Goal: Task Accomplishment & Management: Manage account settings

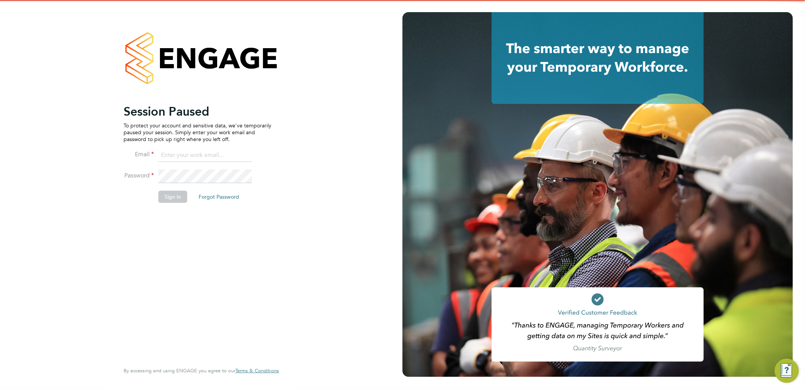
type input "lauren.butler@linsco.com"
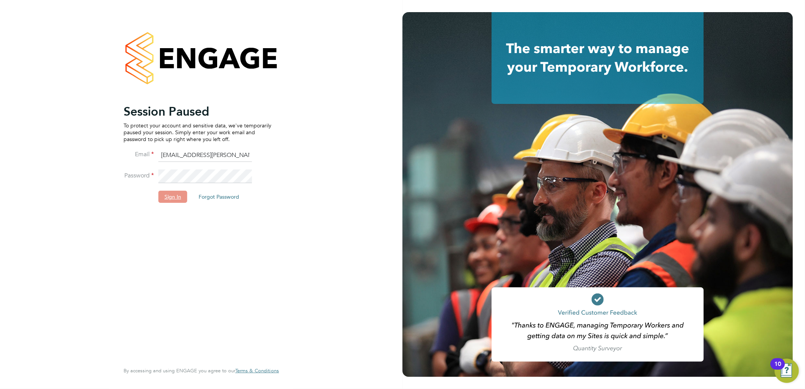
click at [168, 196] on button "Sign In" at bounding box center [172, 197] width 29 height 12
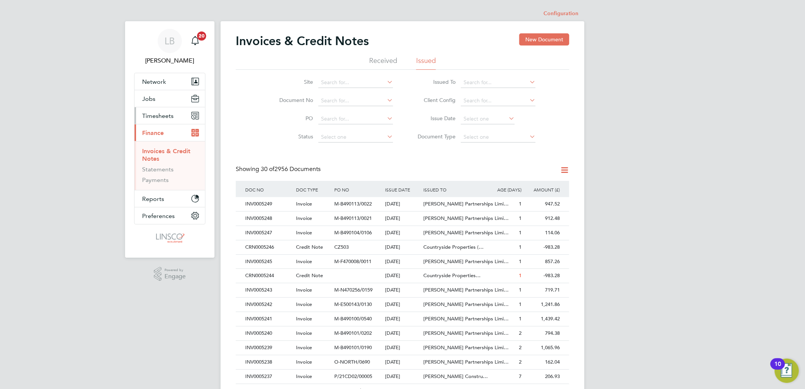
drag, startPoint x: 150, startPoint y: 110, endPoint x: 155, endPoint y: 114, distance: 6.8
click at [150, 110] on button "Timesheets" at bounding box center [170, 115] width 71 height 17
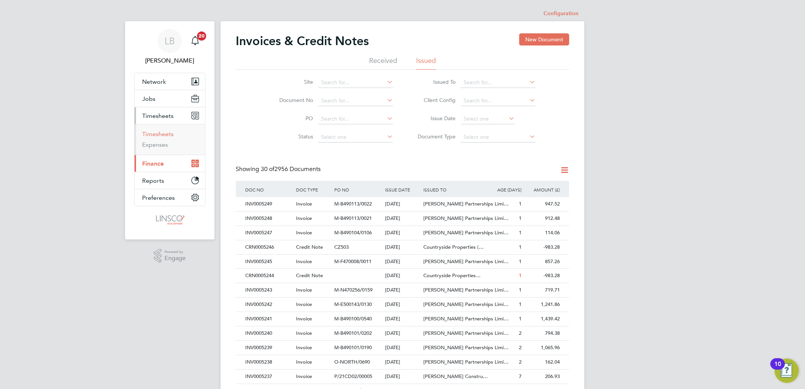
click at [160, 132] on link "Timesheets" at bounding box center [157, 133] width 31 height 7
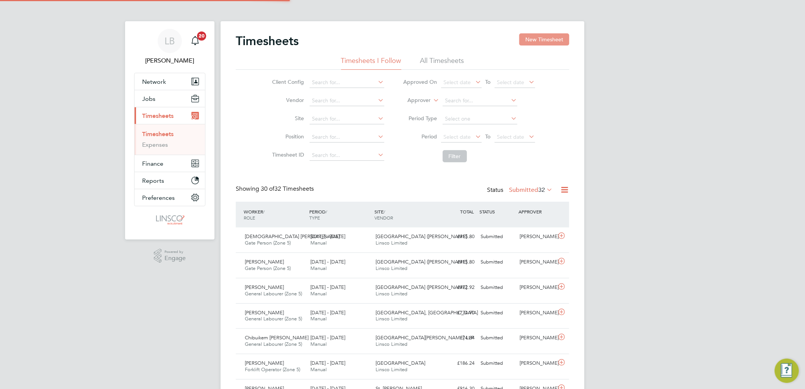
click at [541, 41] on button "New Timesheet" at bounding box center [544, 39] width 50 height 12
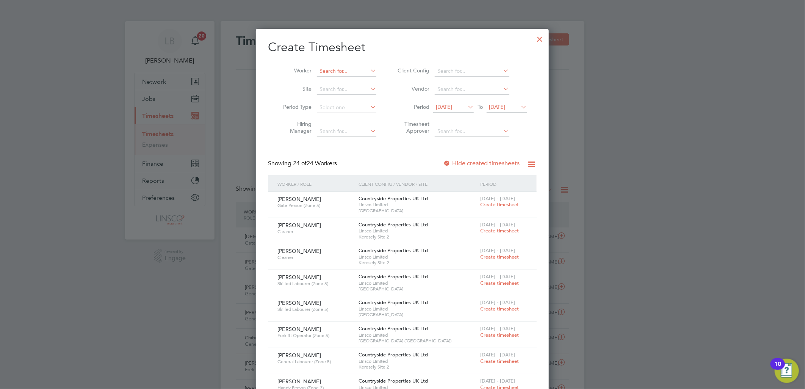
click at [352, 70] on input at bounding box center [347, 71] width 60 height 11
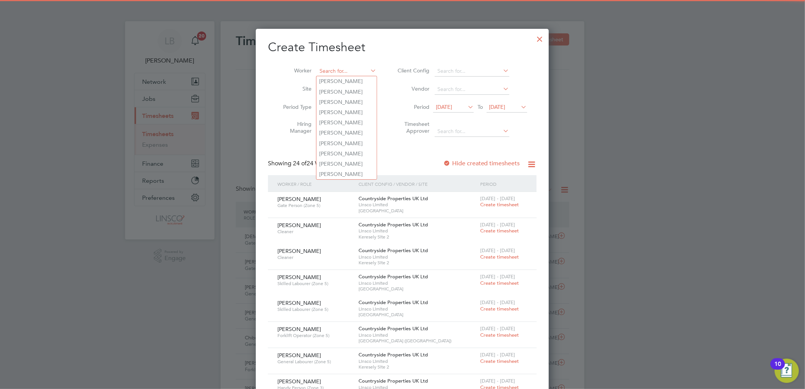
type input "h"
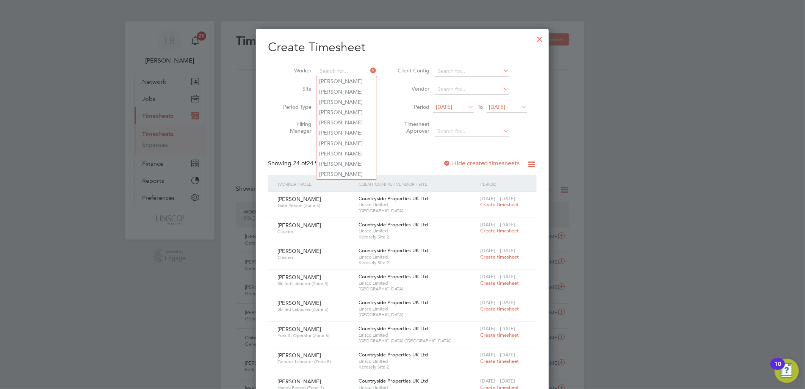
click at [541, 42] on div at bounding box center [540, 37] width 14 height 14
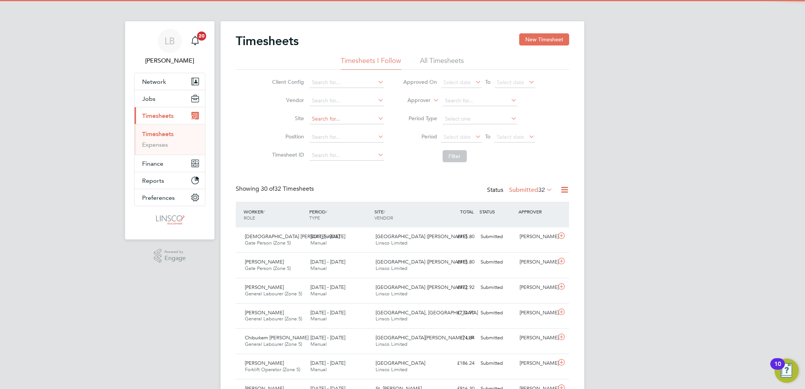
drag, startPoint x: 323, startPoint y: 119, endPoint x: 328, endPoint y: 112, distance: 8.6
click at [324, 117] on input at bounding box center [347, 119] width 75 height 11
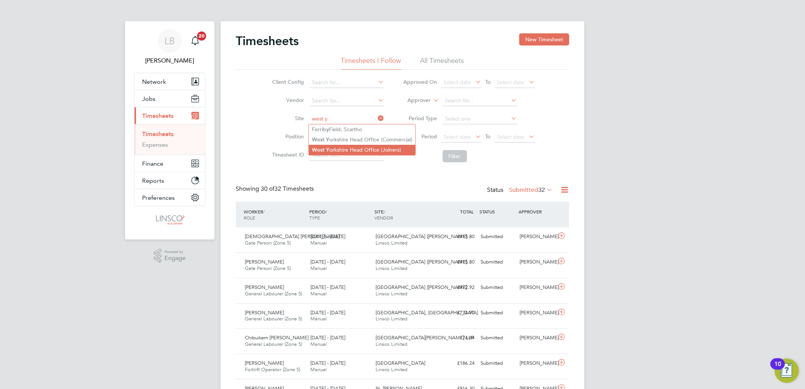
click at [348, 152] on li "West Y orkshire Head Office (Joiners)" at bounding box center [362, 150] width 107 height 10
type input "West Yorkshire Head Office (Joiners)"
click at [456, 135] on span "Select date" at bounding box center [457, 136] width 27 height 7
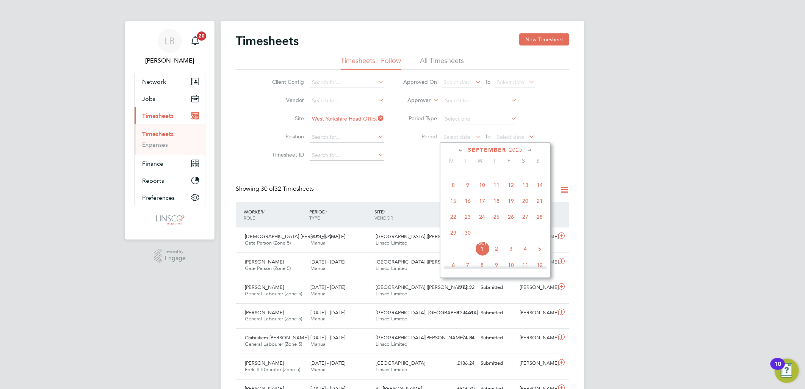
click at [453, 202] on span "15" at bounding box center [453, 201] width 14 height 14
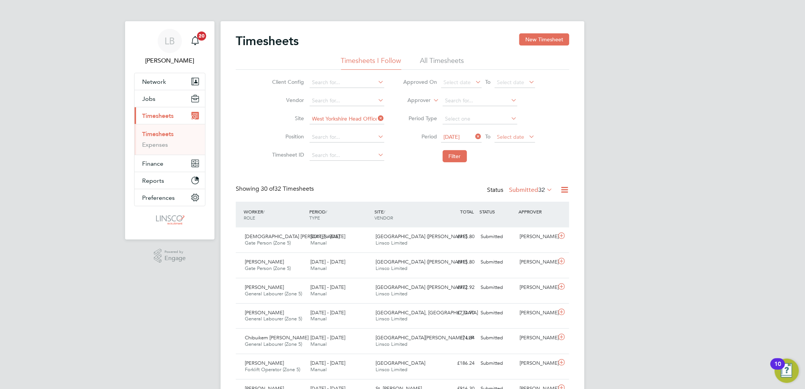
click at [504, 135] on span "Select date" at bounding box center [510, 136] width 27 height 7
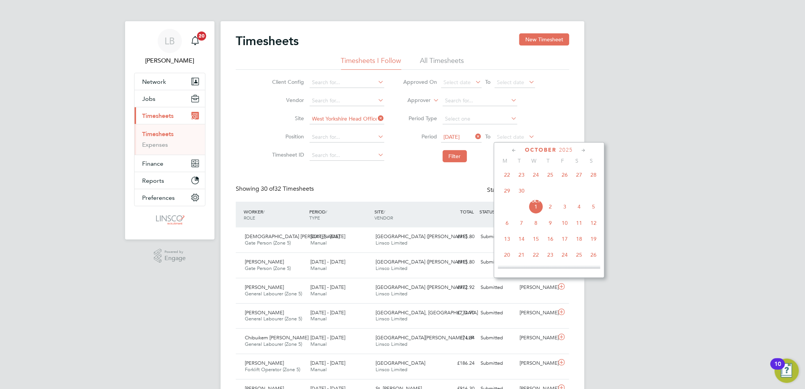
click at [594, 177] on span "28" at bounding box center [593, 175] width 14 height 14
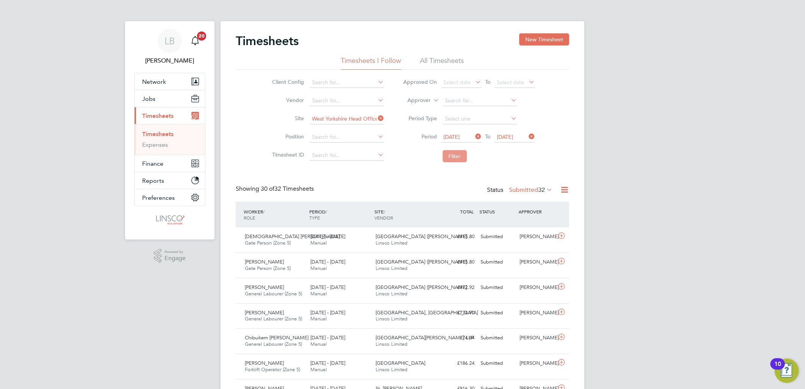
click at [458, 154] on button "Filter" at bounding box center [455, 156] width 24 height 12
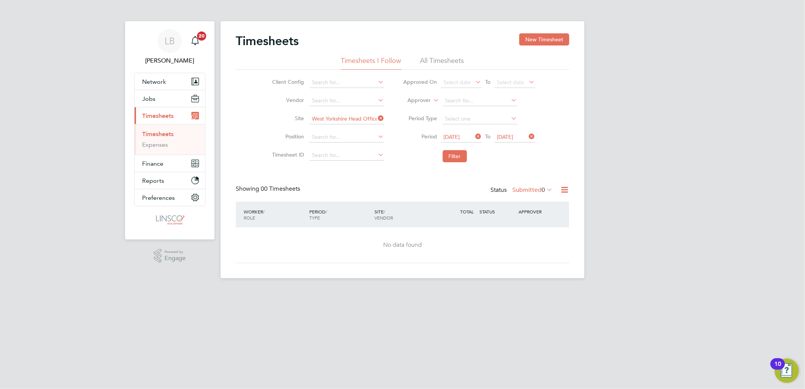
click at [529, 188] on label "Submitted 0" at bounding box center [533, 190] width 40 height 8
click at [526, 232] on li "Approved" at bounding box center [528, 235] width 35 height 11
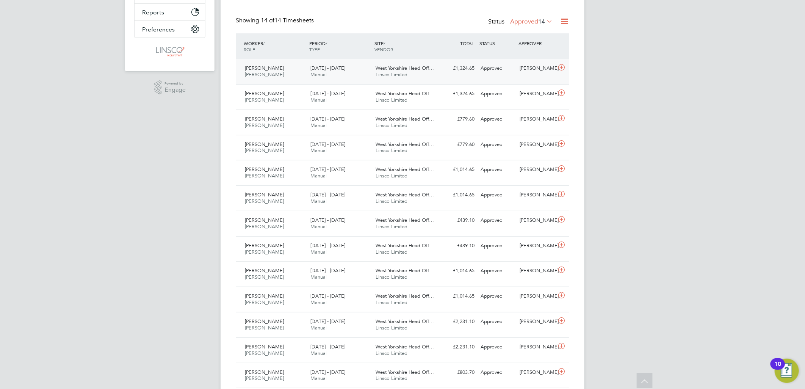
click at [326, 72] on span "Manual" at bounding box center [318, 74] width 16 height 6
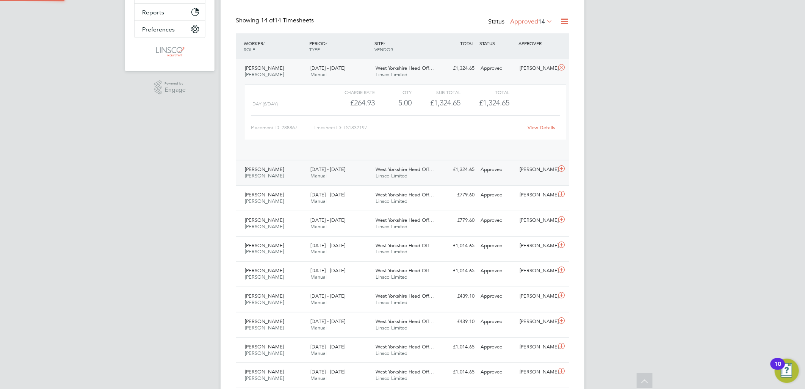
click at [342, 107] on div "£264.93" at bounding box center [350, 103] width 49 height 13
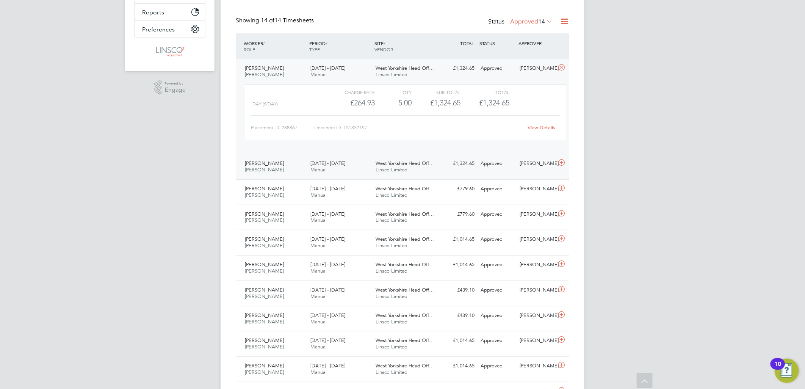
click at [347, 172] on div "15 - 21 Sep 2025 Manual" at bounding box center [340, 166] width 66 height 19
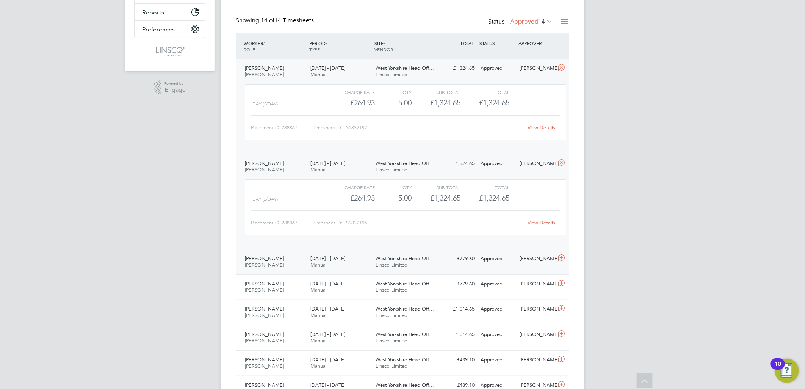
drag, startPoint x: 271, startPoint y: 264, endPoint x: 275, endPoint y: 272, distance: 9.0
click at [271, 264] on div "Gary Shepherd Joiner 22 - 28 Sep 2025" at bounding box center [275, 261] width 66 height 19
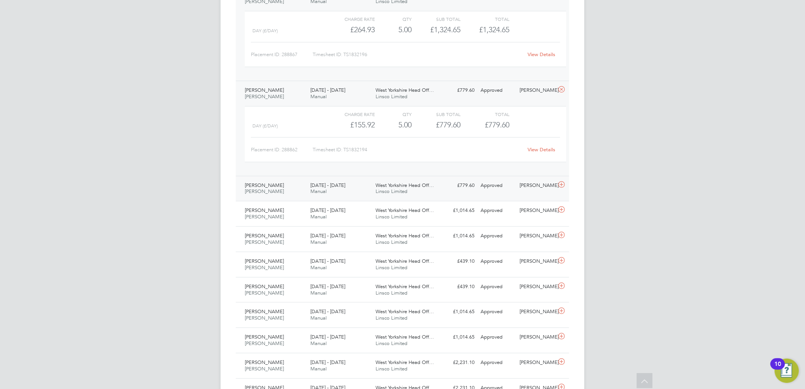
click at [281, 194] on div "Gary Shepherd Joiner 15 - 21 Sep 2025" at bounding box center [275, 188] width 66 height 19
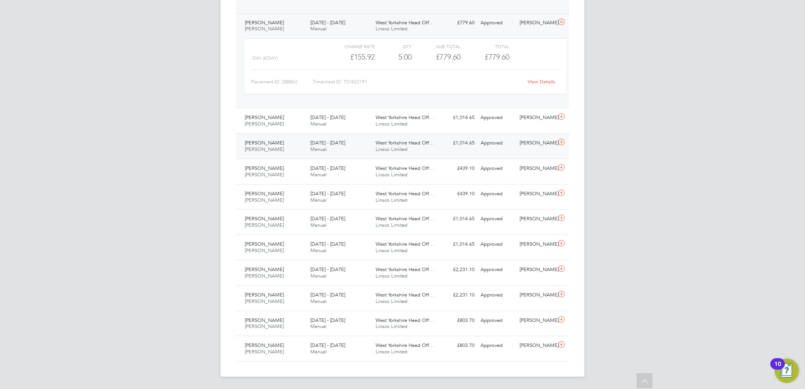
drag, startPoint x: 282, startPoint y: 123, endPoint x: 284, endPoint y: 138, distance: 15.7
click at [282, 123] on div "Joe Hutchinson Joiner 22 - 28 Sep 2025" at bounding box center [275, 120] width 66 height 19
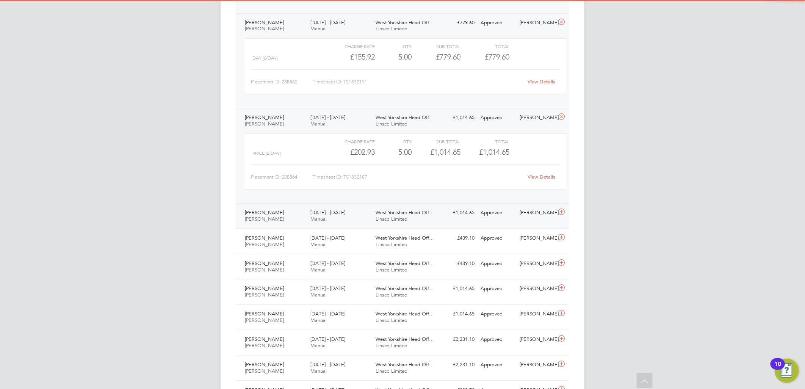
drag, startPoint x: 281, startPoint y: 211, endPoint x: 285, endPoint y: 207, distance: 5.4
click at [281, 211] on div "Joe Hutchinson Joiner 15 - 21 Sep 2025" at bounding box center [275, 216] width 66 height 19
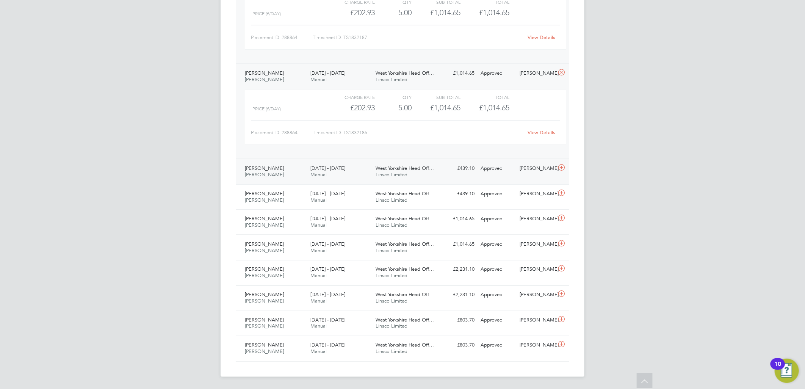
drag, startPoint x: 282, startPoint y: 174, endPoint x: 288, endPoint y: 177, distance: 7.0
click at [282, 174] on div "James Hutchinson Joiner 22 - 28 Sep 2025" at bounding box center [275, 171] width 66 height 19
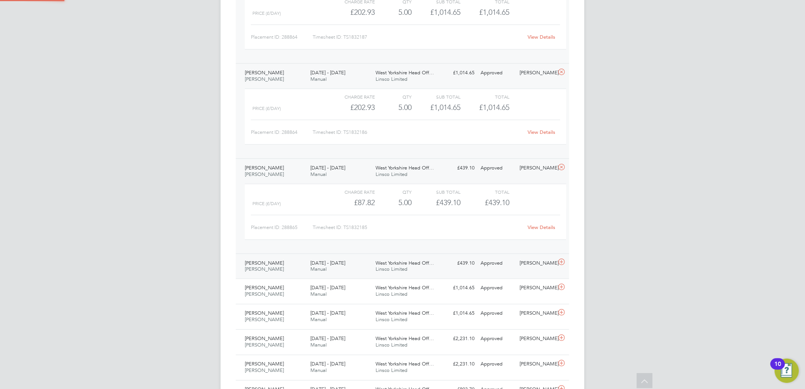
click at [274, 264] on span "James Hutchinson" at bounding box center [264, 263] width 39 height 6
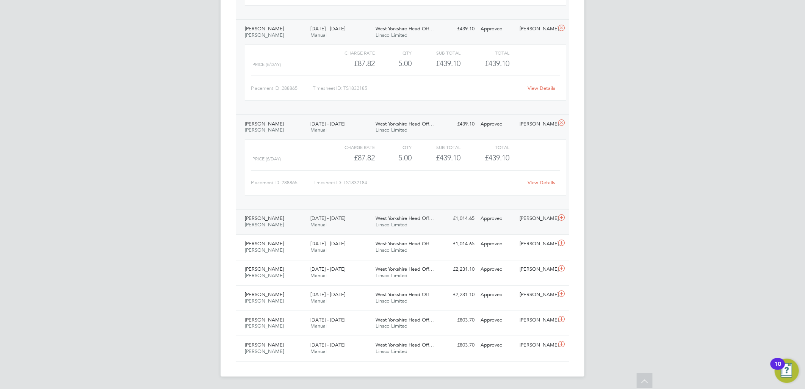
scroll to position [779, 0]
drag, startPoint x: 274, startPoint y: 218, endPoint x: 291, endPoint y: 255, distance: 40.2
click at [274, 218] on div "Lee Hirst Joiner 22 - 28 Sep 2025" at bounding box center [275, 222] width 66 height 19
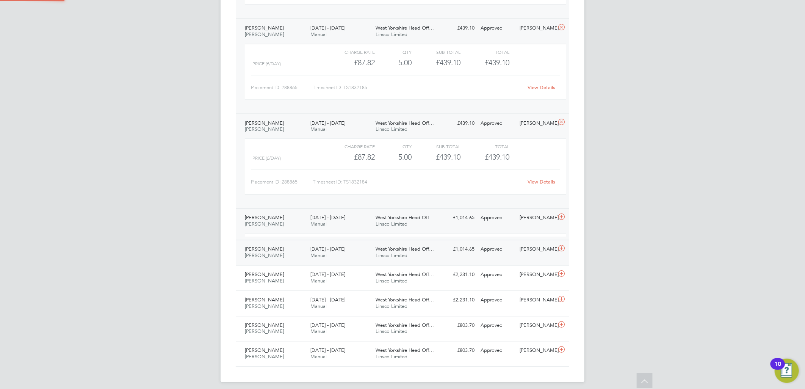
scroll to position [13, 74]
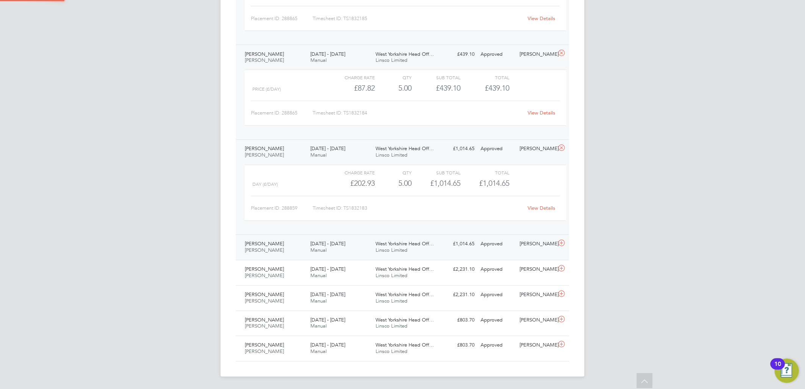
click at [287, 259] on div "Lee Hirst Joiner 15 - 21 Sep 2025 15 - 21 Sep 2025 Manual West Yorkshire Head O…" at bounding box center [403, 247] width 334 height 25
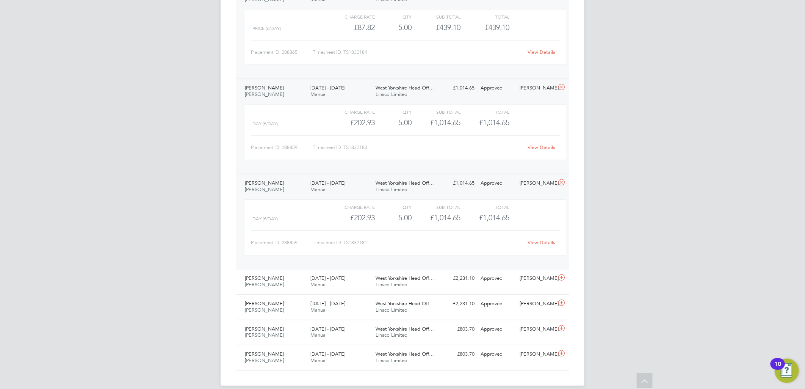
scroll to position [918, 0]
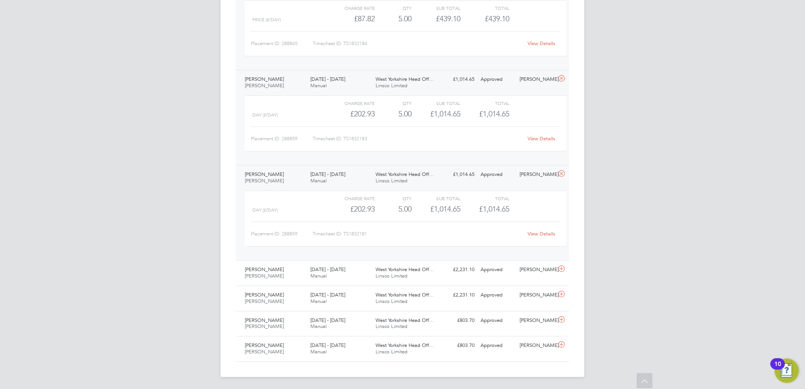
click at [277, 259] on div "Lee Hirst Joiner 15 - 21 Sep 2025 15 - 21 Sep 2025 Manual West Yorkshire Head O…" at bounding box center [403, 212] width 334 height 95
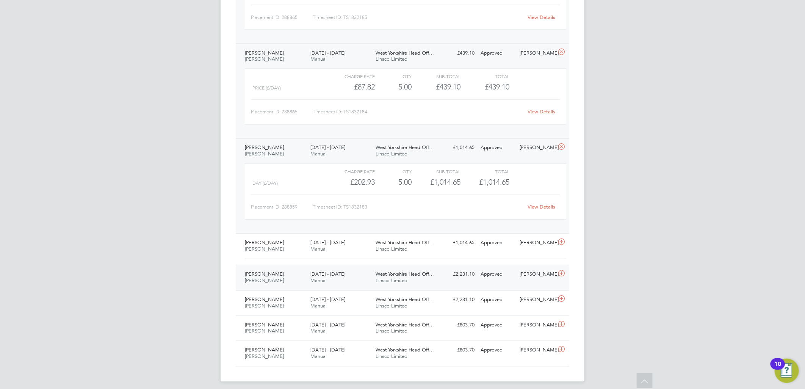
click at [275, 276] on div "Scott Hazlewood Joiner 22 - 28 Sep 2025" at bounding box center [275, 277] width 66 height 19
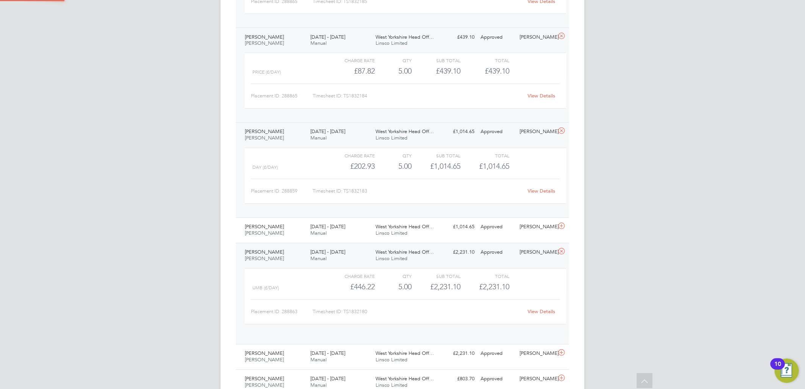
scroll to position [13, 74]
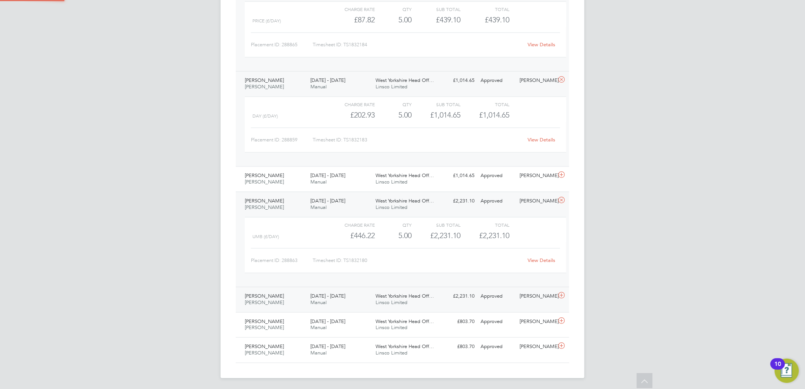
click at [281, 309] on div "Scott Hazlewood Joiner 15 - 21 Sep 2025" at bounding box center [275, 299] width 66 height 19
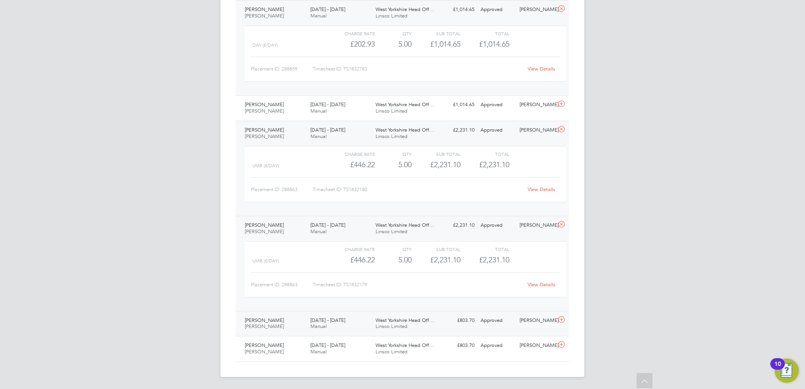
click at [330, 311] on div "Matthew Cooper Joiner 22 - 28 Sep 2025 22 - 28 Sep 2025 Manual West Yorkshire H…" at bounding box center [403, 323] width 334 height 25
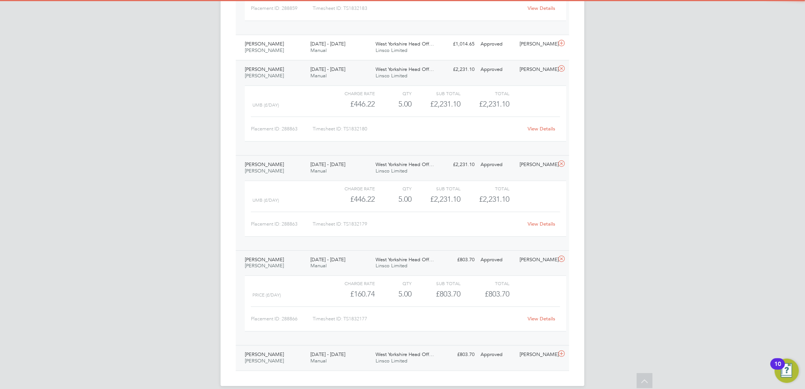
click at [348, 350] on div "15 - 21 Sep 2025 Manual" at bounding box center [340, 357] width 66 height 19
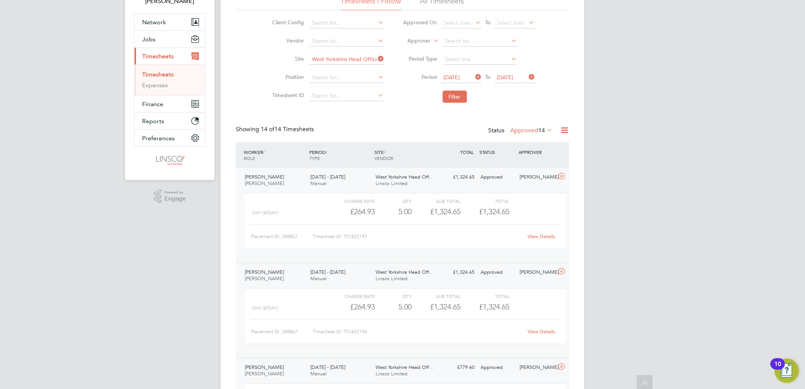
scroll to position [0, 0]
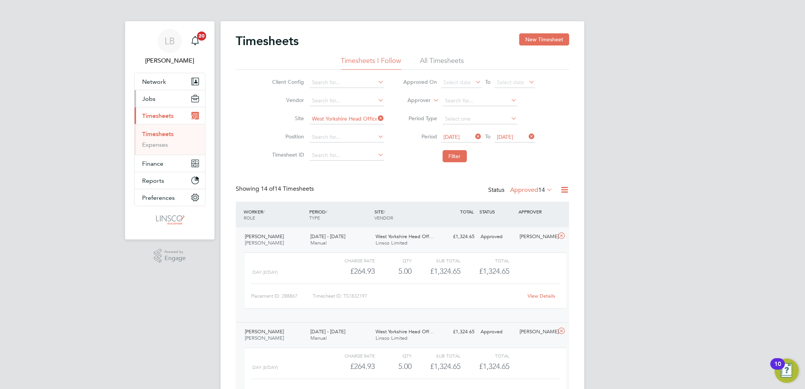
click at [150, 96] on span "Jobs" at bounding box center [148, 98] width 13 height 7
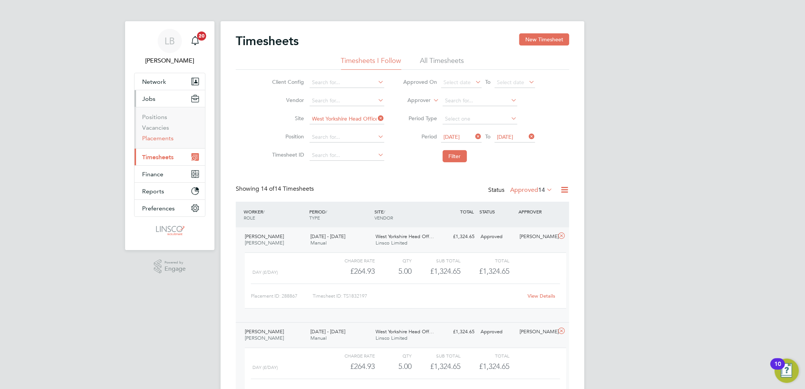
drag, startPoint x: 160, startPoint y: 141, endPoint x: 168, endPoint y: 141, distance: 8.3
click at [160, 141] on link "Placements" at bounding box center [157, 138] width 31 height 7
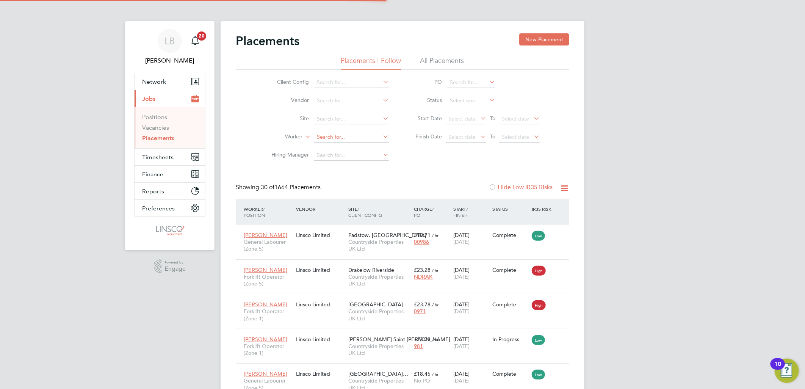
scroll to position [28, 66]
click at [331, 120] on input at bounding box center [351, 119] width 75 height 11
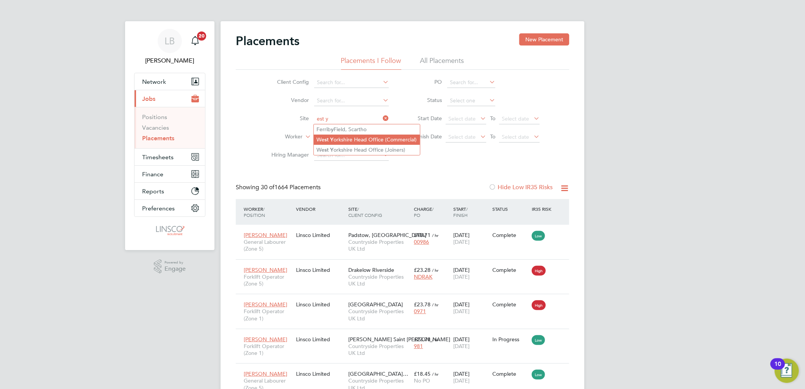
click at [328, 139] on b "est" at bounding box center [325, 139] width 7 height 6
type input "West Yorkshire Head Office (Commercial)"
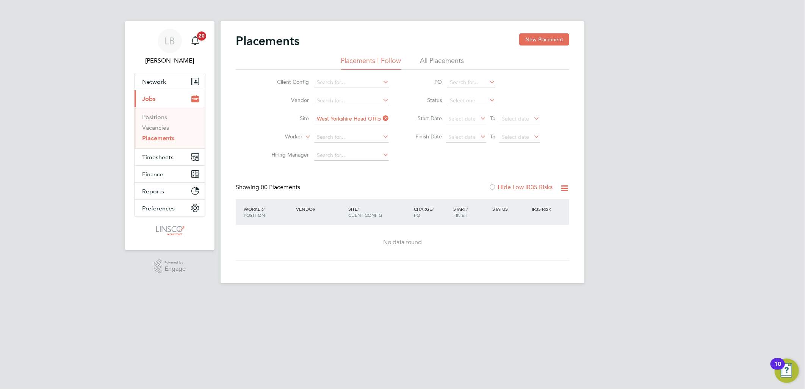
drag, startPoint x: 386, startPoint y: 118, endPoint x: 362, endPoint y: 116, distance: 24.0
click at [381, 118] on icon at bounding box center [381, 118] width 0 height 11
click at [362, 116] on input at bounding box center [351, 119] width 75 height 11
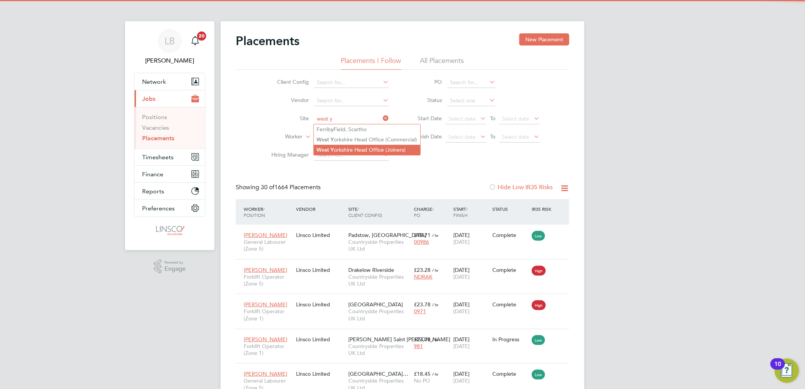
click at [351, 145] on li "West Y orkshire Head Office (Joiners)" at bounding box center [367, 150] width 107 height 10
type input "West Yorkshire Head Office (Joiners)"
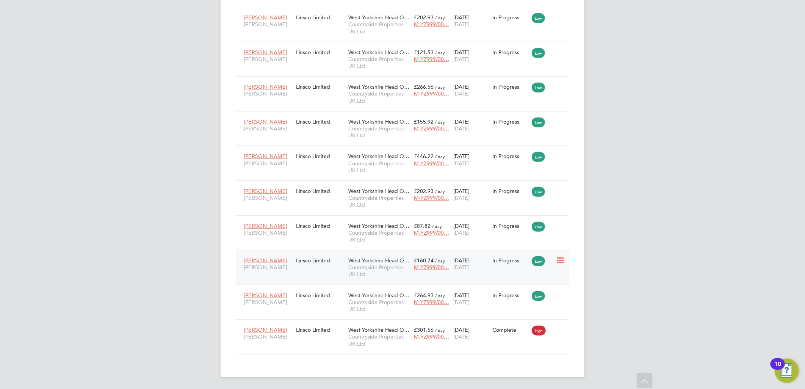
click at [332, 268] on div "Matthew Cooper Joiner Linsco Limited West Yorkshire Head O… Countryside Propert…" at bounding box center [403, 267] width 334 height 35
click at [371, 263] on span "West Yorkshire Head O…" at bounding box center [378, 260] width 61 height 7
click at [313, 155] on div "Linsco Limited" at bounding box center [320, 156] width 52 height 14
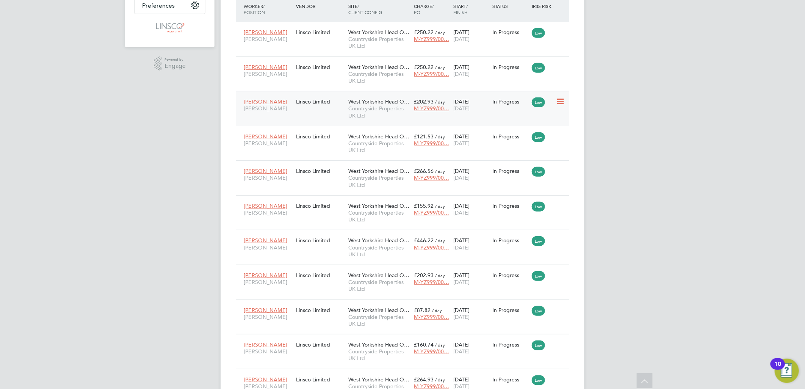
click at [333, 119] on div "Lee Hirst Joiner Linsco Limited West Yorkshire Head O… Countryside Properties U…" at bounding box center [403, 108] width 334 height 35
click at [334, 116] on div "Lee Hirst Joiner Linsco Limited West Yorkshire Head O… Countryside Properties U…" at bounding box center [403, 108] width 334 height 35
click at [362, 104] on span "West Yorkshire Head O…" at bounding box center [378, 101] width 61 height 7
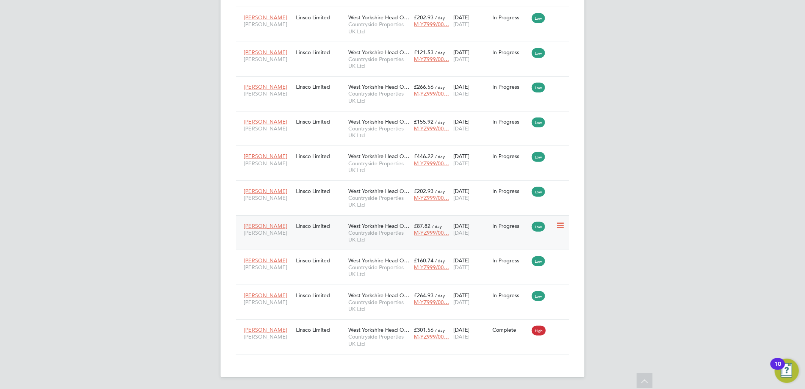
click at [331, 237] on div "James Hutchinson Joiner Linsco Limited West Yorkshire Head O… Countryside Prope…" at bounding box center [403, 232] width 334 height 35
click at [391, 225] on span "West Yorkshire Head O…" at bounding box center [378, 226] width 61 height 7
click at [363, 196] on span "Countryside Properties UK Ltd" at bounding box center [379, 201] width 62 height 14
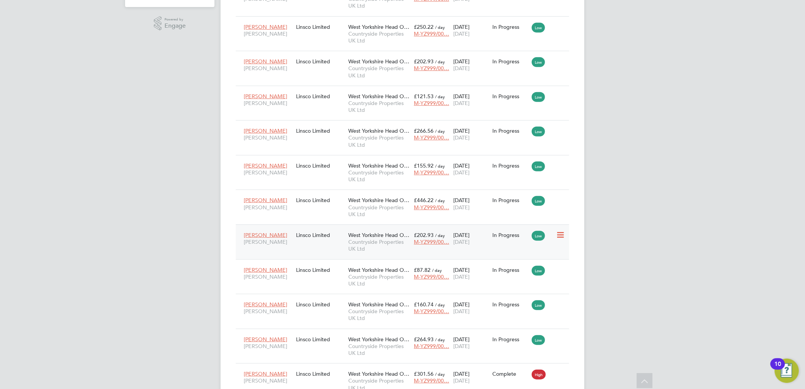
scroll to position [203, 0]
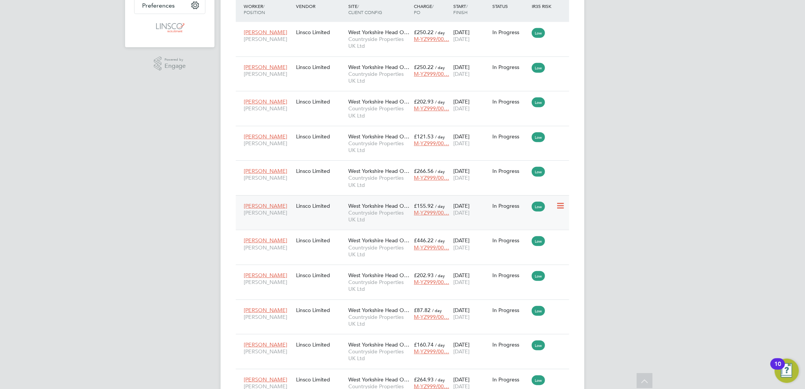
click at [324, 215] on div "Gary Shepherd Joiner Linsco Limited West Yorkshire Head O… Countryside Properti…" at bounding box center [403, 212] width 334 height 35
click at [479, 206] on div "12 May 2025 28 Dec 2025" at bounding box center [470, 209] width 39 height 21
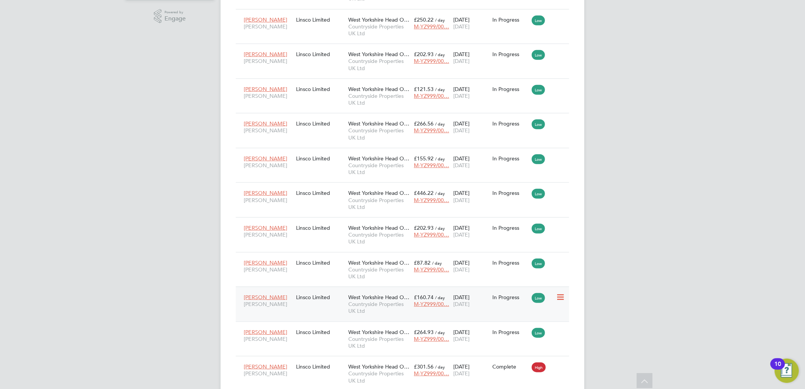
scroll to position [287, 0]
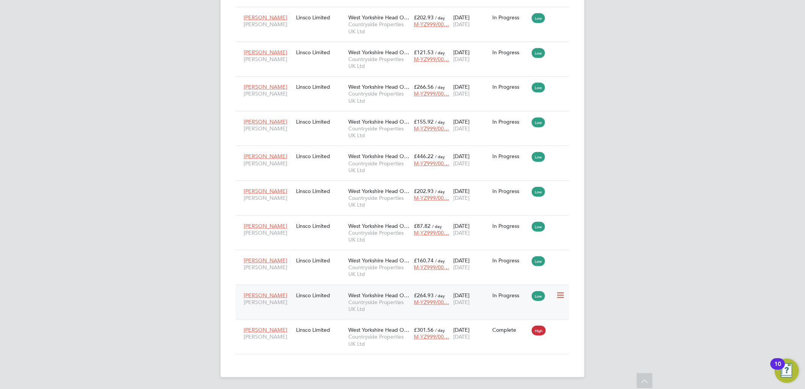
click at [340, 304] on div "Hanro Van Eck Joiner Linsco Limited West Yorkshire Head O… Countryside Properti…" at bounding box center [403, 302] width 334 height 35
click at [399, 289] on div "West Yorkshire Head O… Countryside Properties UK Ltd" at bounding box center [379, 302] width 66 height 28
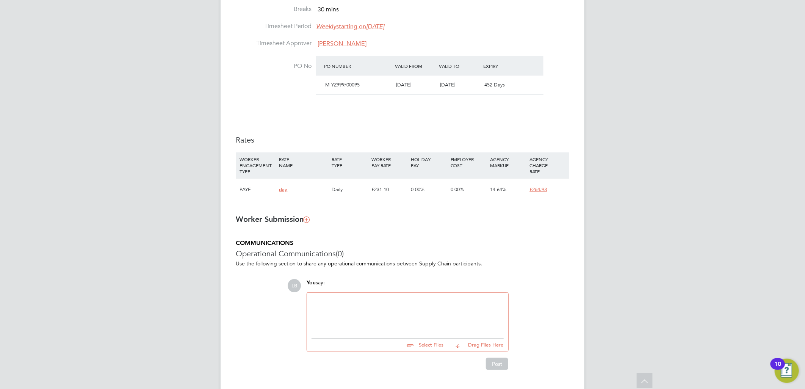
scroll to position [419, 0]
